Goal: Task Accomplishment & Management: Complete application form

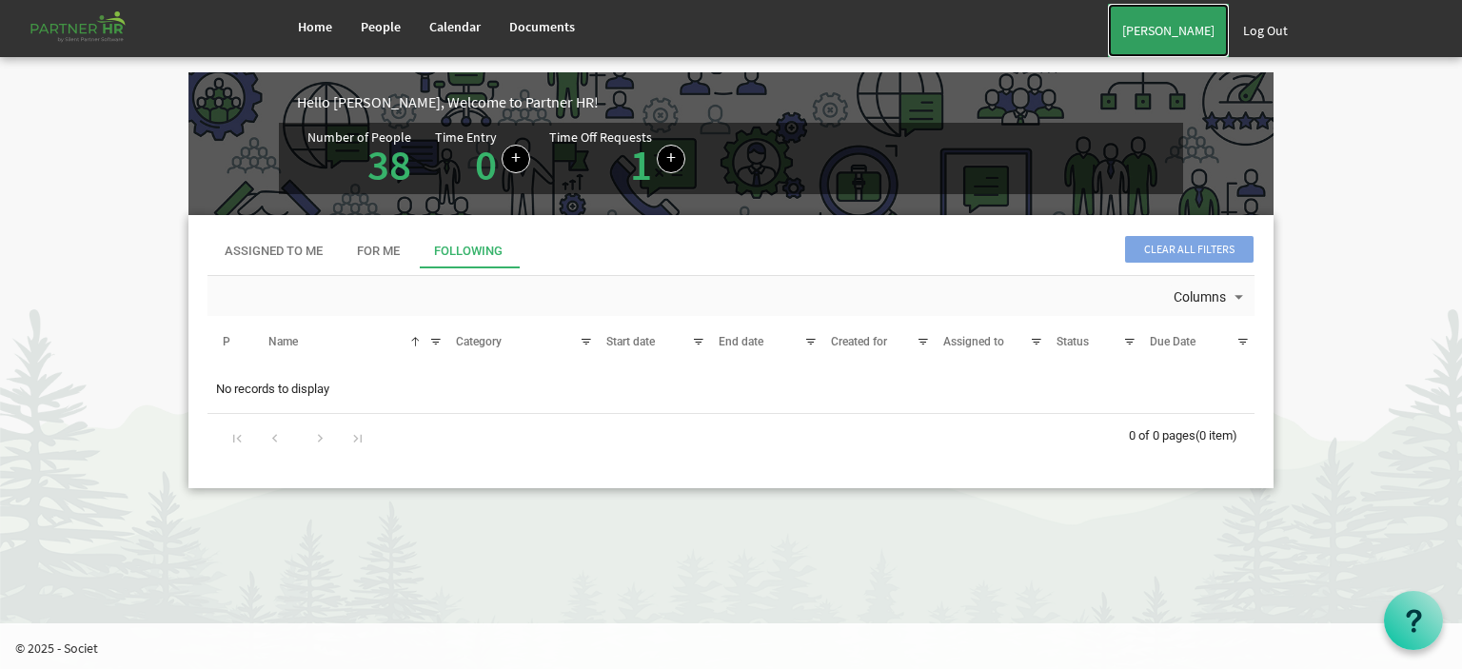
click at [1201, 43] on link "[PERSON_NAME]" at bounding box center [1168, 30] width 121 height 53
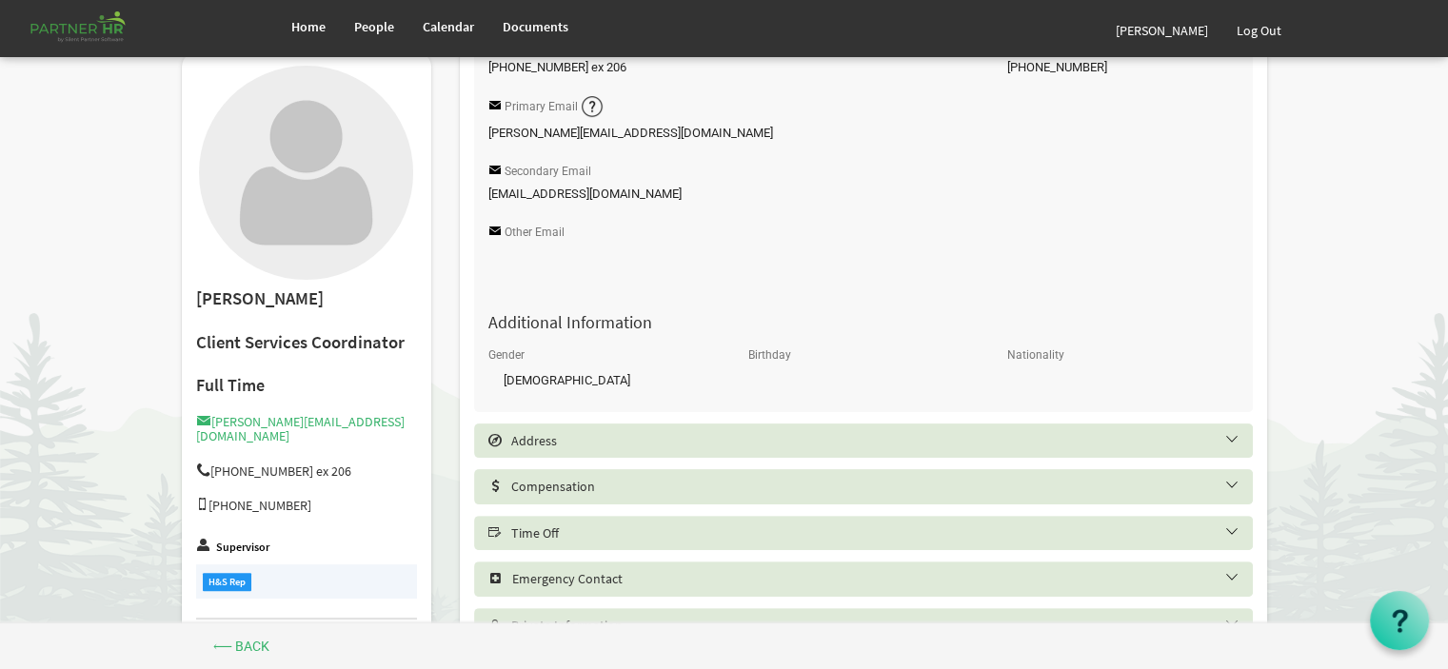
scroll to position [401, 0]
drag, startPoint x: 1453, startPoint y: 155, endPoint x: 1435, endPoint y: 350, distance: 196.0
click at [1435, 350] on html "Home People Calendar" at bounding box center [724, 250] width 1448 height 1303
click at [974, 540] on div "Time Off" at bounding box center [863, 530] width 779 height 34
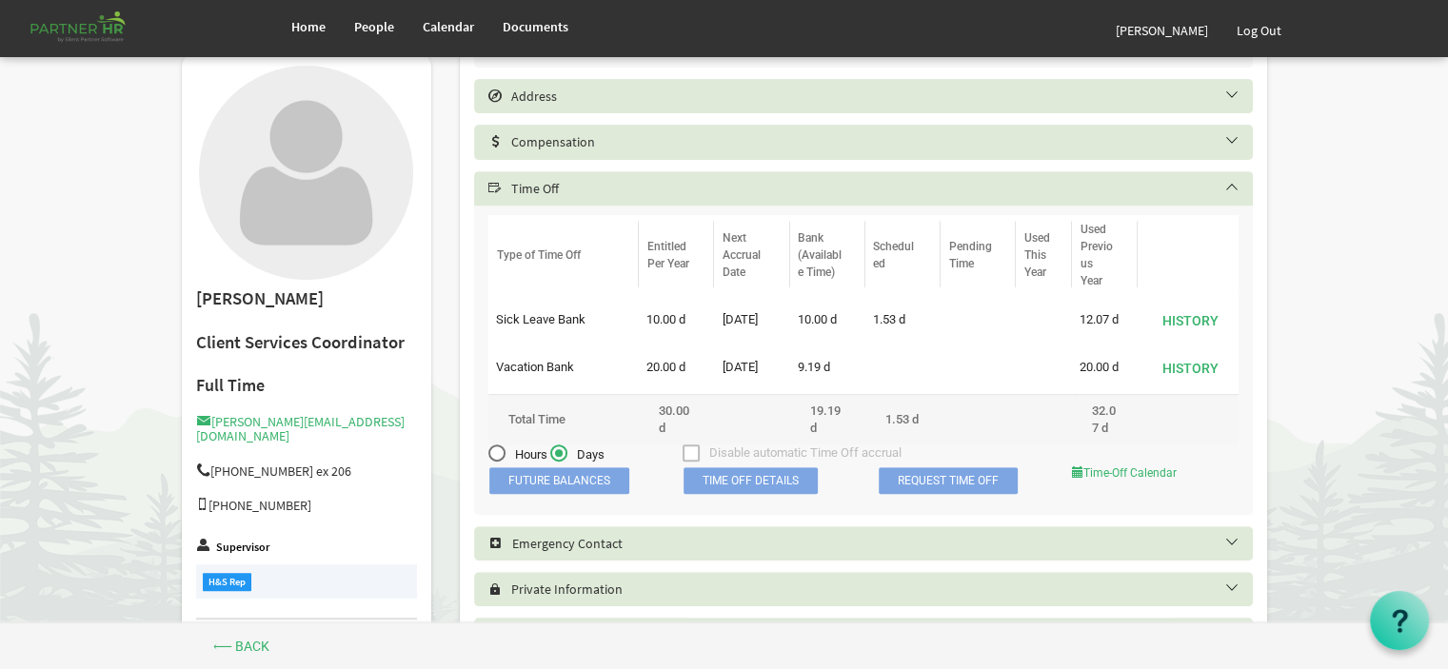
scroll to position [746, 0]
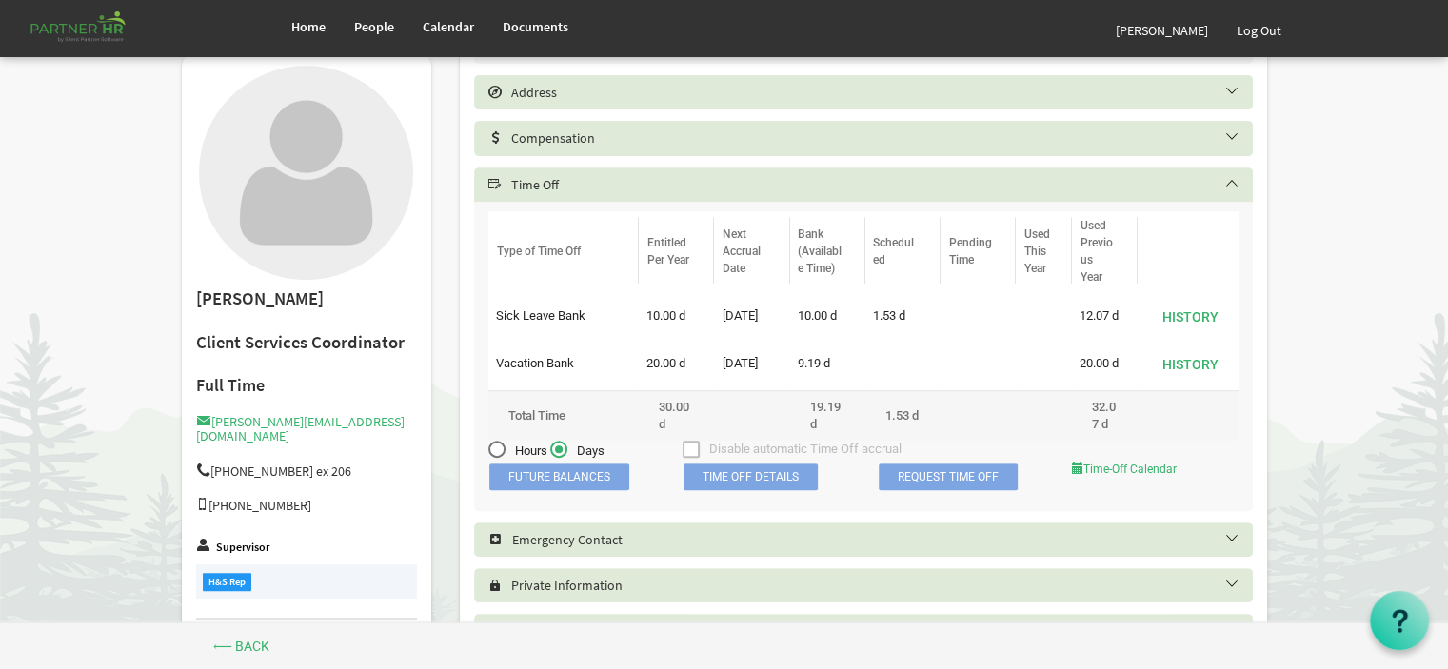
click at [1444, 461] on body "Home People Calendar" at bounding box center [724, 37] width 1448 height 1567
click at [920, 490] on link "Request Time Off" at bounding box center [948, 477] width 139 height 27
click at [0, 0] on div at bounding box center [0, 0] width 0 height 0
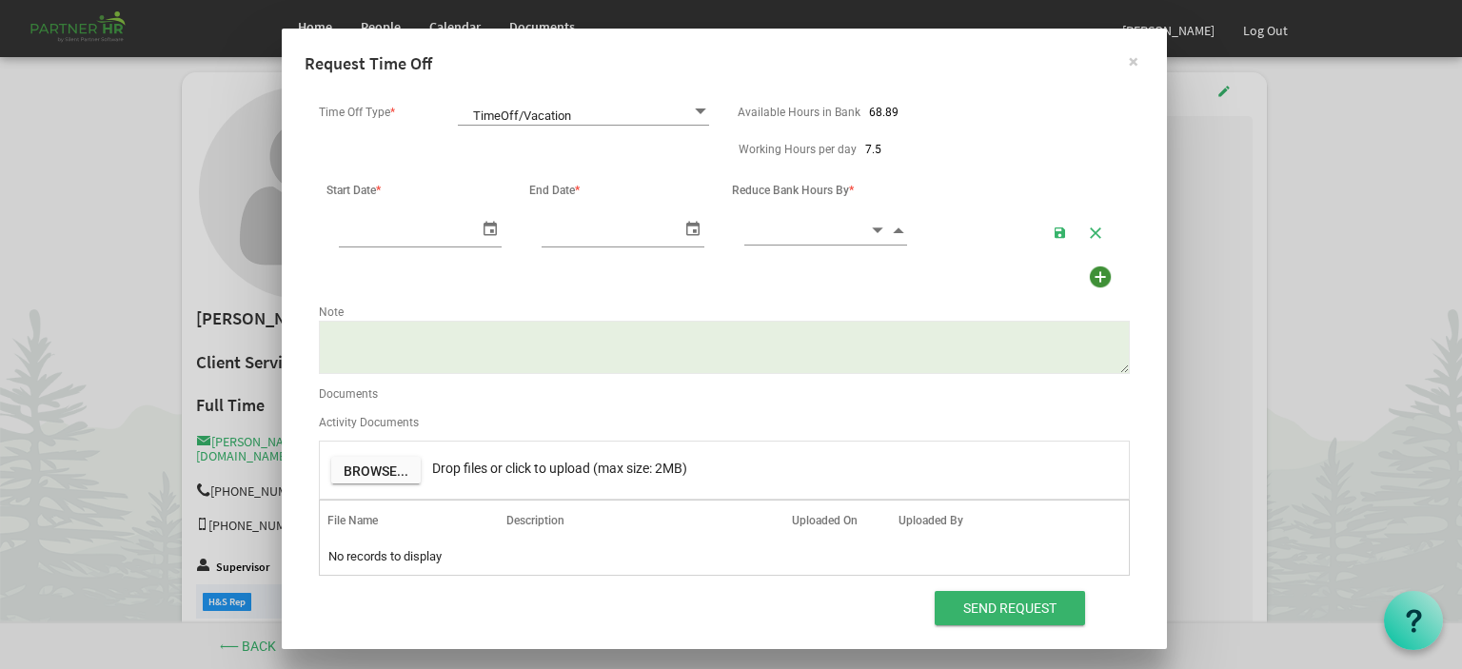
scroll to position [0, 20]
click at [698, 113] on span at bounding box center [700, 112] width 17 height 18
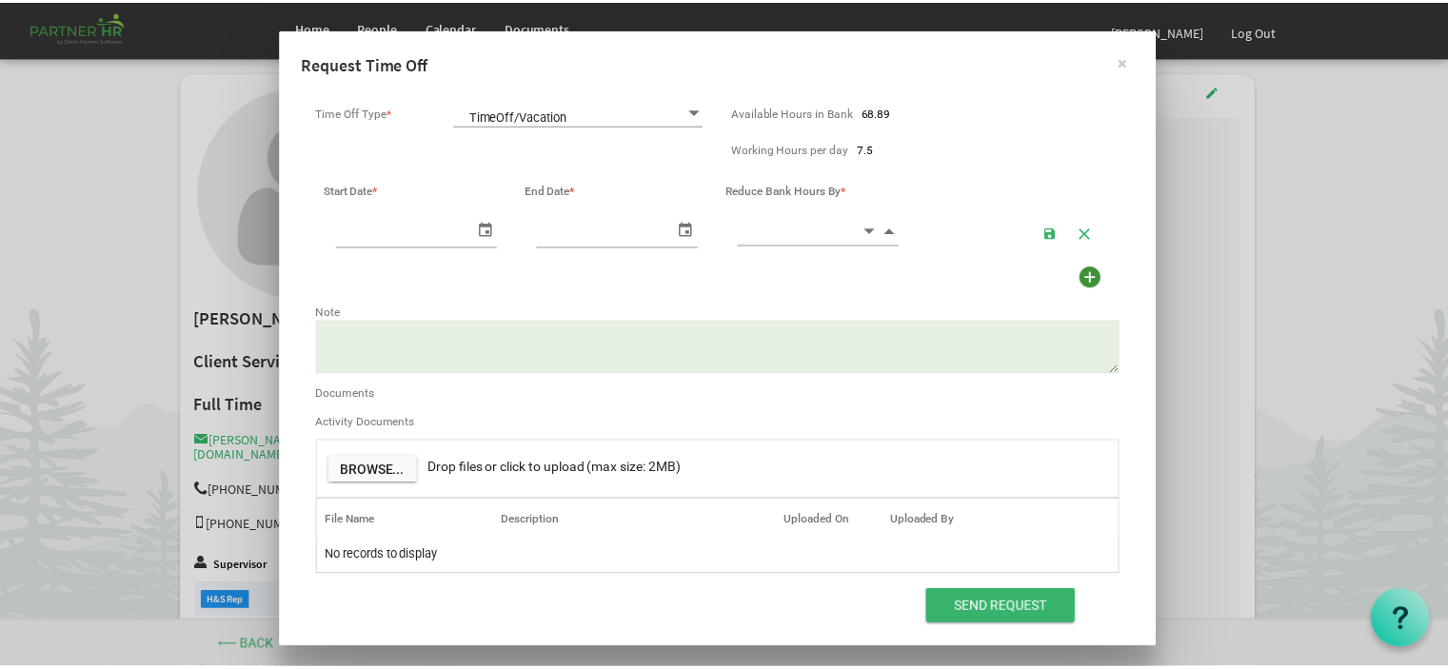
scroll to position [0, 0]
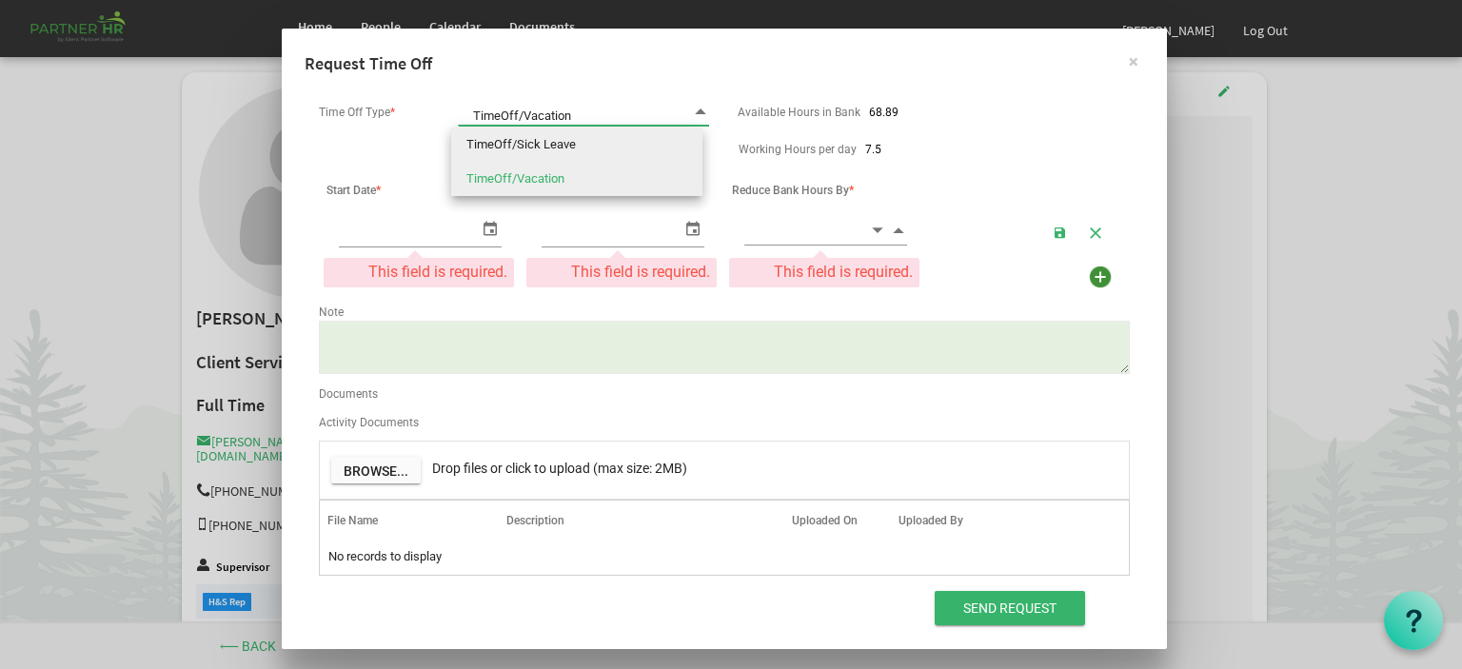
click at [594, 143] on li "TimeOff/Sick Leave" at bounding box center [576, 145] width 251 height 34
type input "TimeOff/Sick Leave"
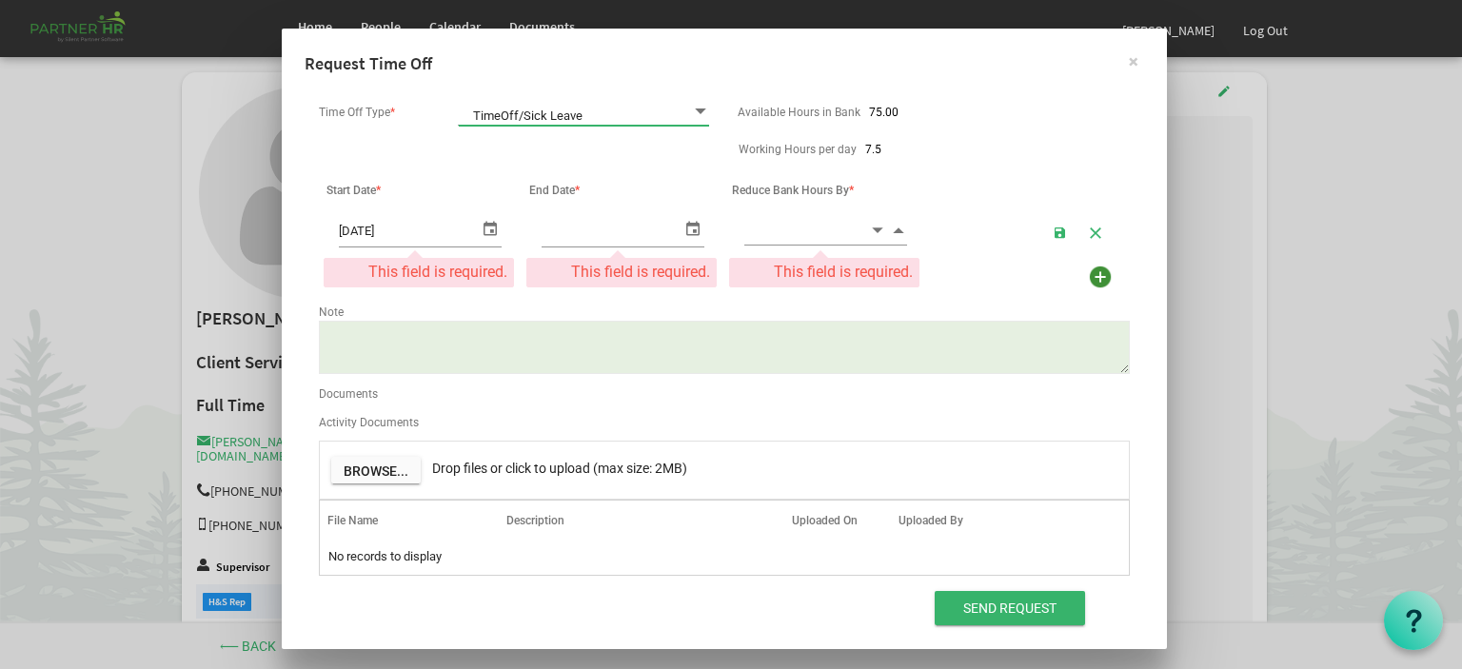
click at [436, 235] on input "[DATE]" at bounding box center [409, 229] width 140 height 31
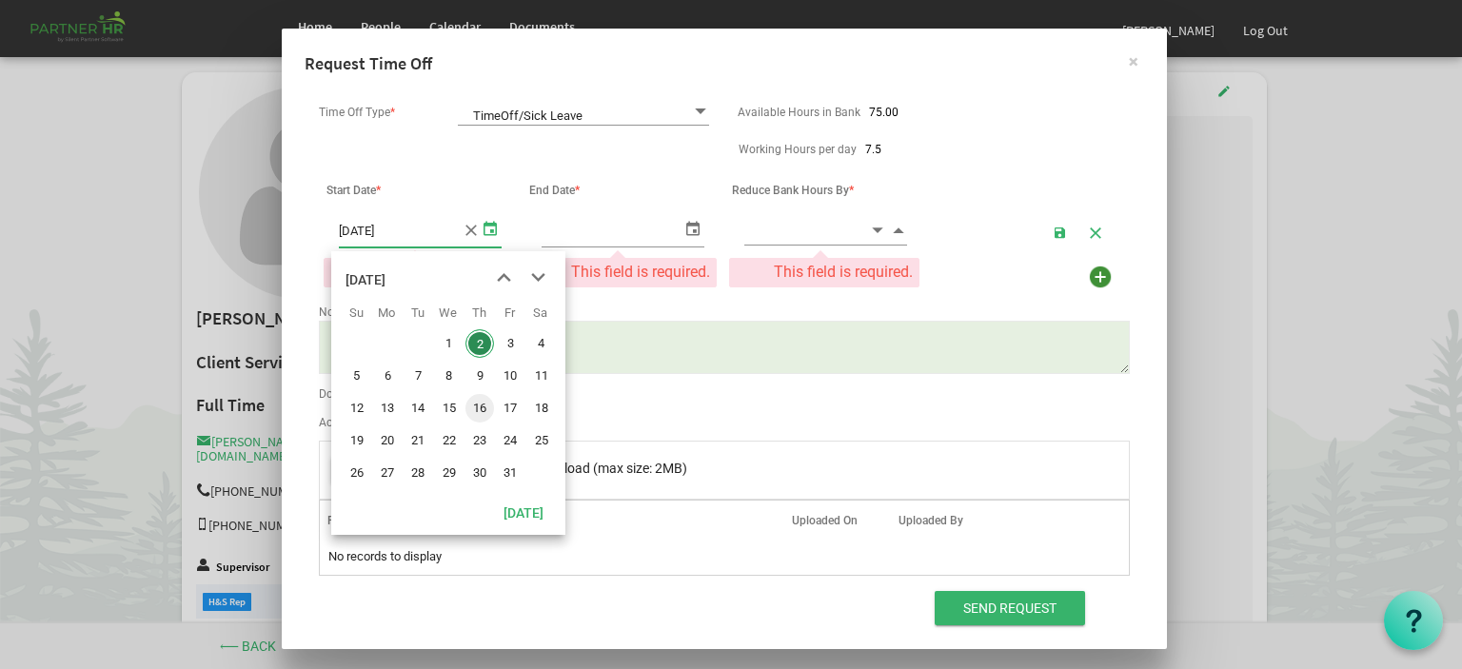
click at [474, 407] on span "16" at bounding box center [479, 408] width 29 height 29
type input "[DATE]"
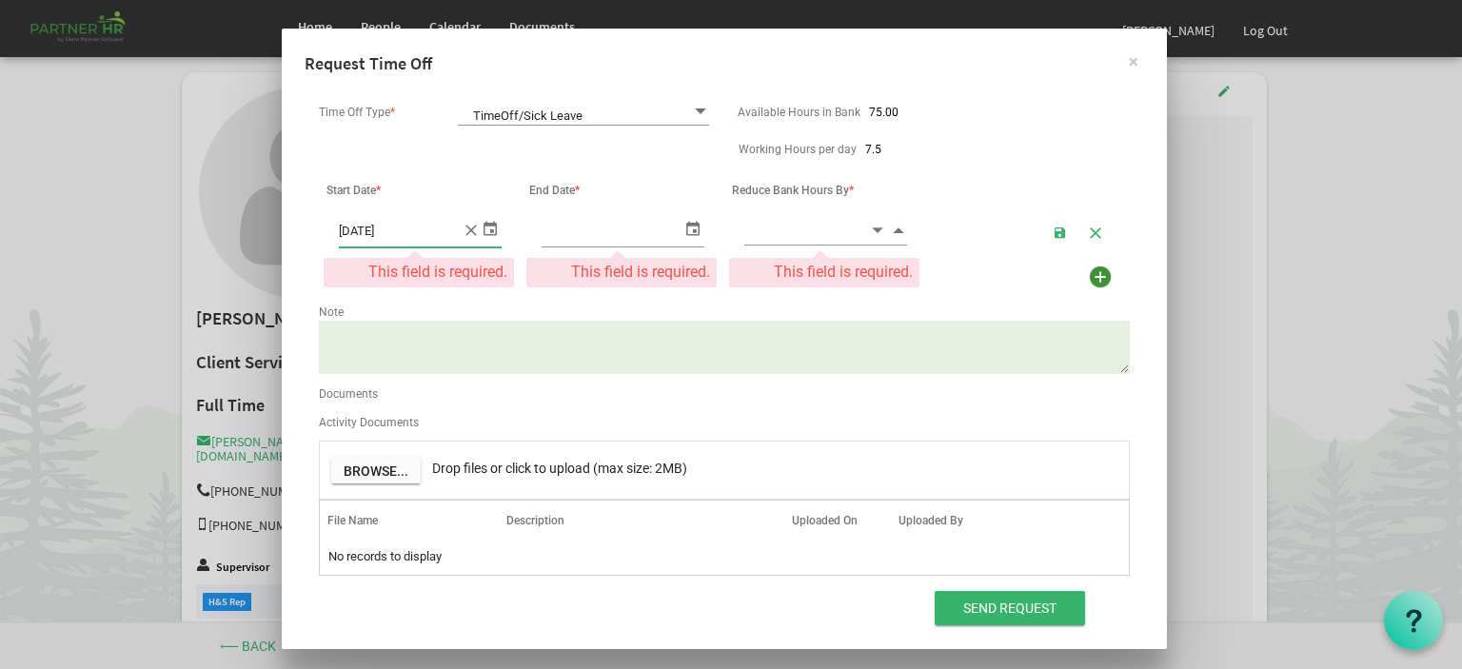
click at [682, 227] on span "select" at bounding box center [693, 228] width 23 height 28
type input "[DATE]"
click at [682, 227] on span "select" at bounding box center [693, 228] width 23 height 28
click at [785, 235] on input at bounding box center [806, 230] width 125 height 30
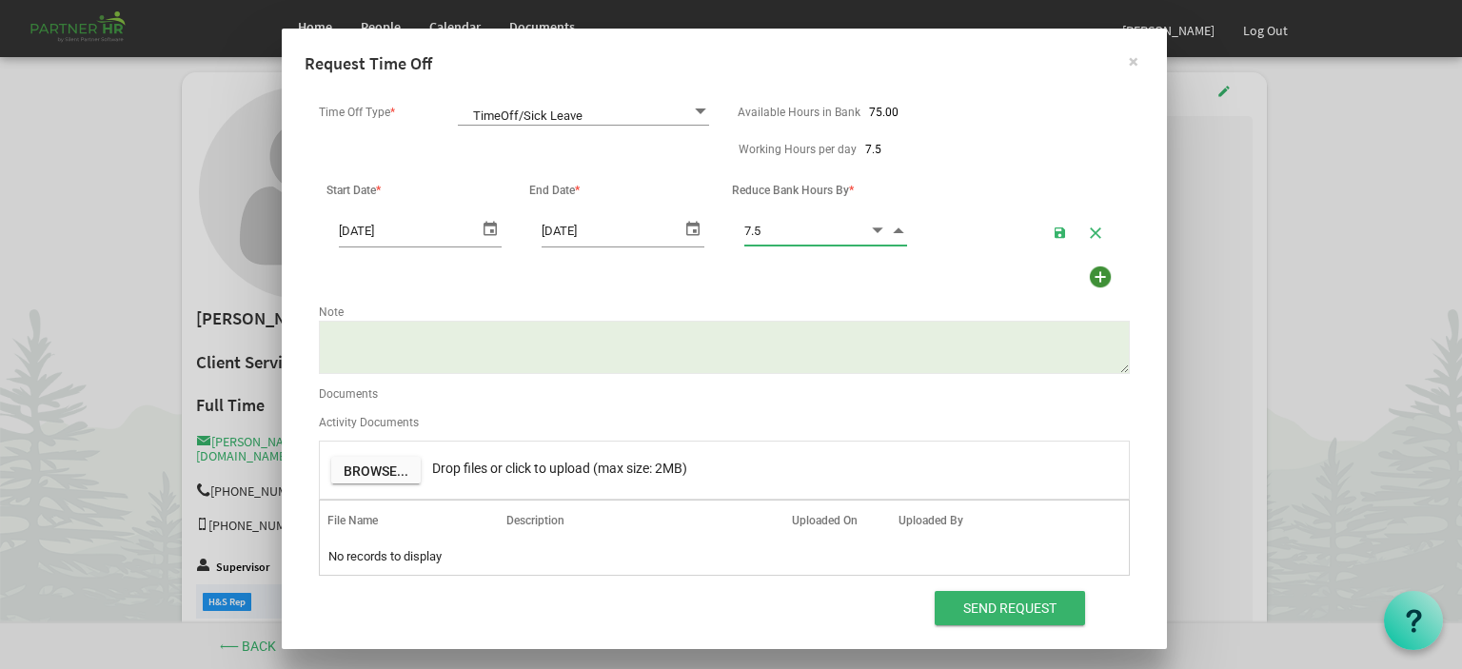
type input "7.50"
click at [622, 337] on textarea "Note" at bounding box center [724, 347] width 811 height 53
click at [665, 337] on textarea "Follow up at [GEOGRAPHIC_DATA] , Acute Ambulatory" at bounding box center [724, 347] width 811 height 53
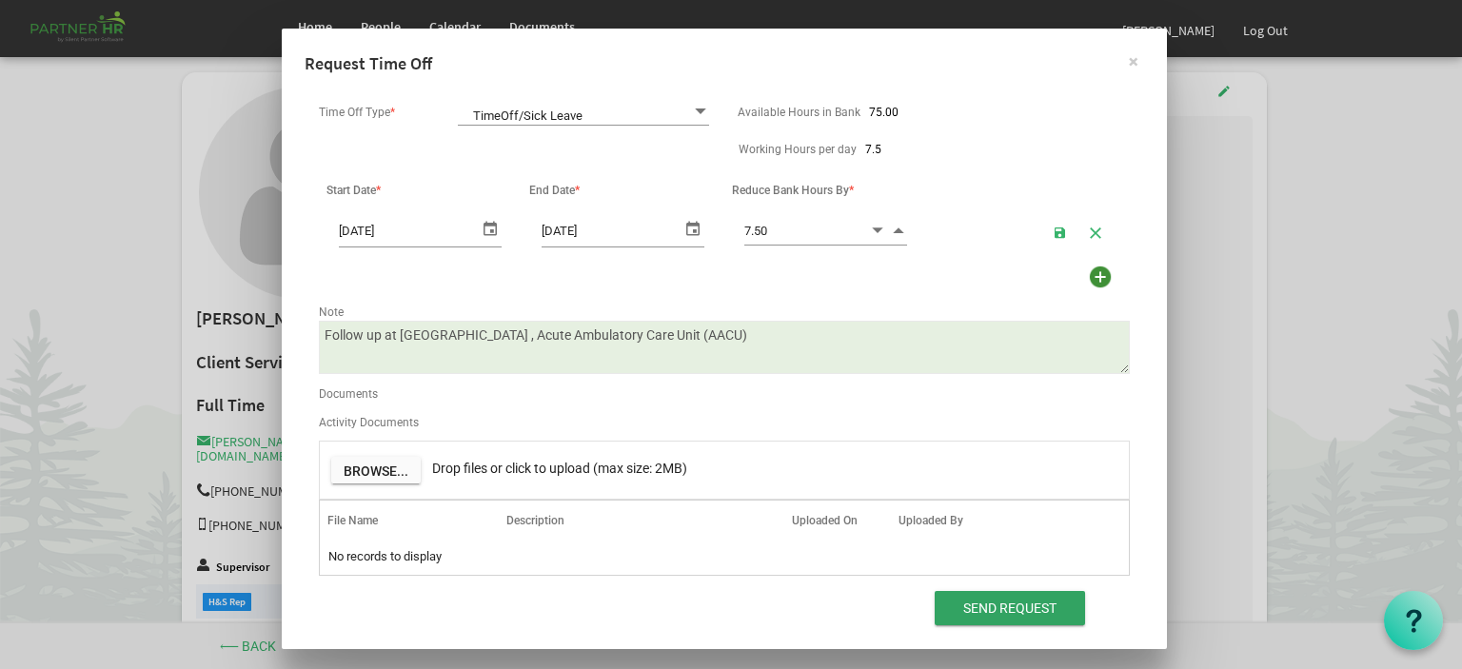
type textarea "Follow up at [GEOGRAPHIC_DATA] , Acute Ambulatory Care Unit (AACU)"
click at [980, 613] on input "Send Request" at bounding box center [1010, 608] width 150 height 34
click at [0, 0] on div at bounding box center [0, 0] width 0 height 0
